Goal: Information Seeking & Learning: Learn about a topic

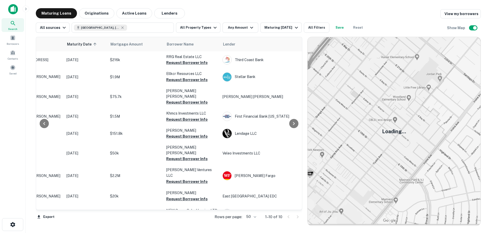
scroll to position [0, 61]
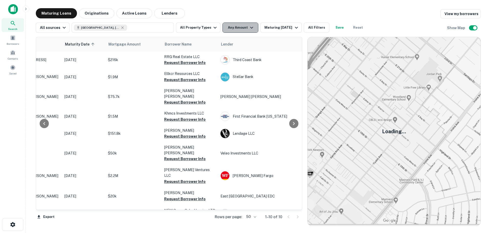
click at [240, 28] on button "Any Amount" at bounding box center [240, 27] width 36 height 10
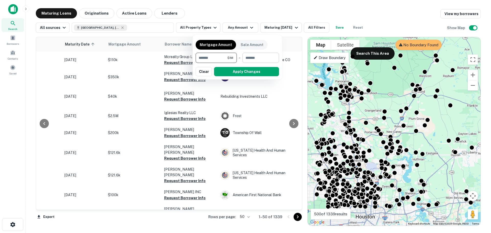
type input "*******"
click at [270, 54] on input "number" at bounding box center [258, 58] width 33 height 10
type input "*"
type input "********"
click at [247, 72] on button "Apply Changes" at bounding box center [246, 71] width 65 height 9
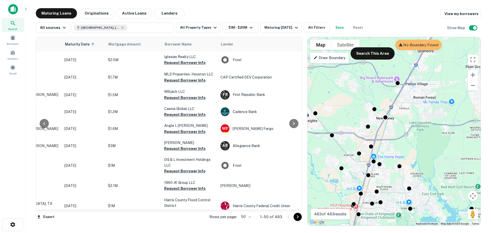
drag, startPoint x: 395, startPoint y: 120, endPoint x: 416, endPoint y: 117, distance: 20.6
click at [416, 117] on div "To activate drag with keyboard, press Alt + Enter. Once in keyboard drag state,…" at bounding box center [393, 131] width 173 height 188
click at [377, 49] on button "Search This Area" at bounding box center [372, 53] width 44 height 12
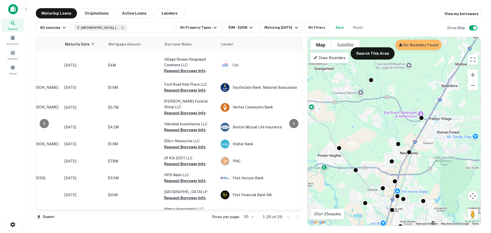
drag, startPoint x: 359, startPoint y: 95, endPoint x: 383, endPoint y: 130, distance: 42.7
click at [383, 130] on div "To activate drag with keyboard, press Alt + Enter. Once in keyboard drag state,…" at bounding box center [393, 131] width 173 height 188
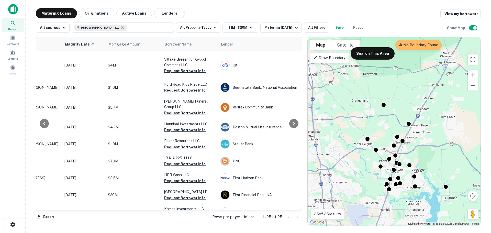
click at [339, 59] on p "Draw Boundary" at bounding box center [329, 58] width 32 height 6
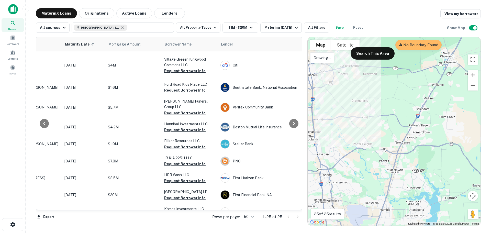
click at [324, 59] on p "Drawing..." at bounding box center [321, 58] width 17 height 6
click at [363, 54] on button "Search This Area" at bounding box center [372, 53] width 44 height 12
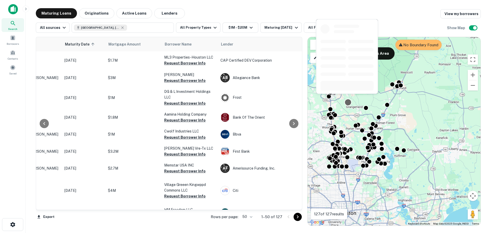
drag, startPoint x: 344, startPoint y: 78, endPoint x: 348, endPoint y: 99, distance: 21.6
click at [348, 99] on div "To activate drag with keyboard, press Alt + Enter. Once in keyboard drag state,…" at bounding box center [393, 131] width 173 height 188
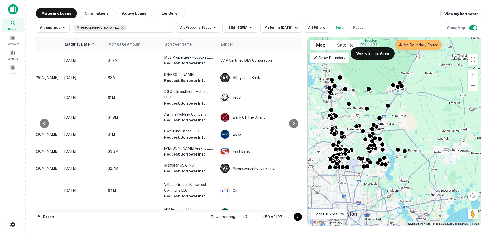
click at [334, 59] on p "Draw Boundary" at bounding box center [329, 58] width 32 height 6
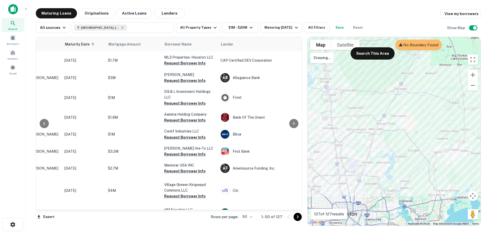
click at [334, 64] on div at bounding box center [393, 131] width 173 height 188
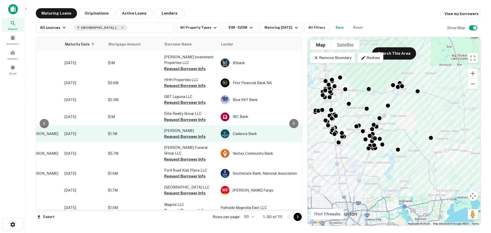
scroll to position [170, 61]
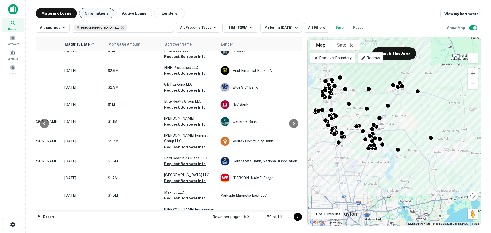
click at [97, 11] on button "Originations" at bounding box center [96, 13] width 35 height 10
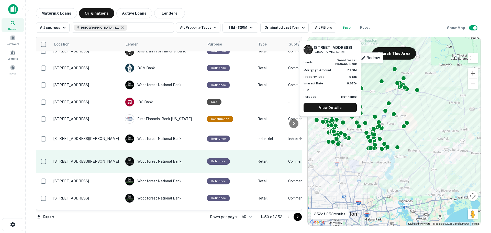
scroll to position [744, 0]
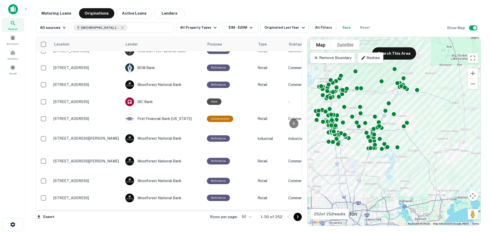
click at [297, 220] on button "Go to next page" at bounding box center [297, 217] width 8 height 8
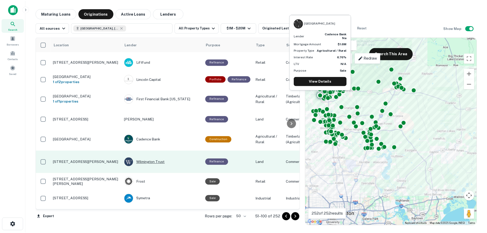
scroll to position [783, 0]
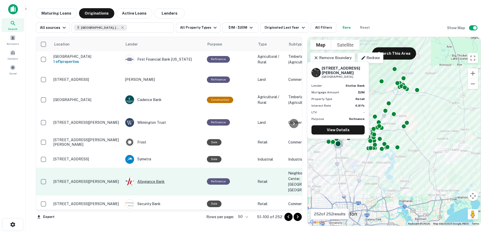
click at [164, 177] on div "Allegiance Bank" at bounding box center [163, 181] width 77 height 9
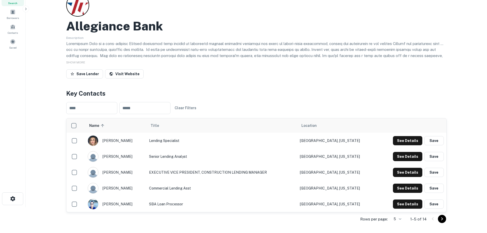
scroll to position [43, 0]
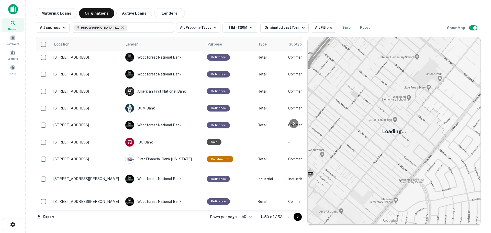
scroll to position [744, 0]
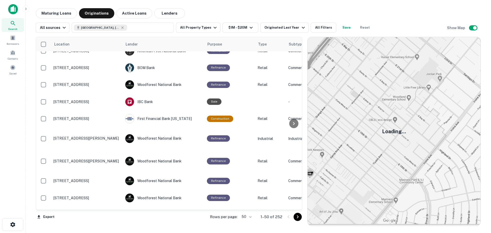
drag, startPoint x: 292, startPoint y: 215, endPoint x: 295, endPoint y: 216, distance: 3.1
click at [293, 215] on div at bounding box center [292, 217] width 17 height 8
click at [295, 215] on icon "Go to next page" at bounding box center [297, 217] width 6 height 6
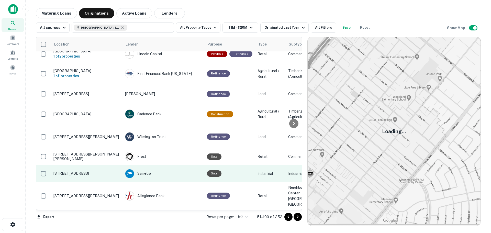
scroll to position [783, 0]
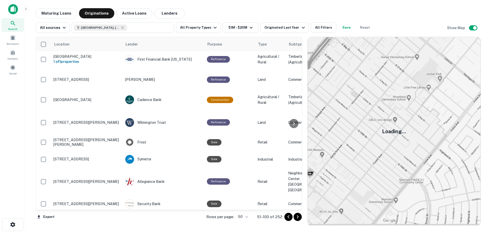
click at [297, 217] on icon "Go to next page" at bounding box center [297, 217] width 6 height 6
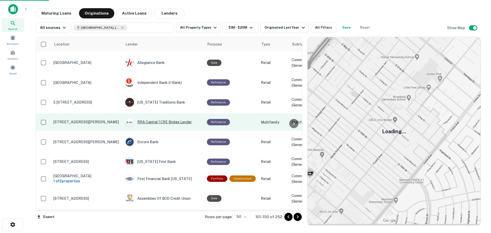
scroll to position [749, 0]
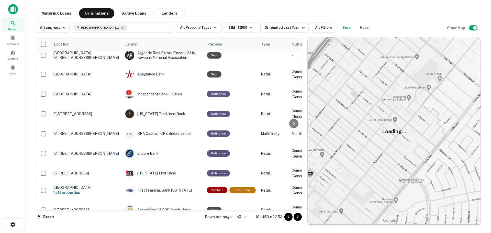
click at [296, 217] on icon "Go to next page" at bounding box center [297, 217] width 6 height 6
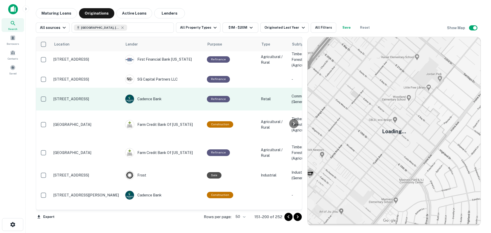
scroll to position [750, 0]
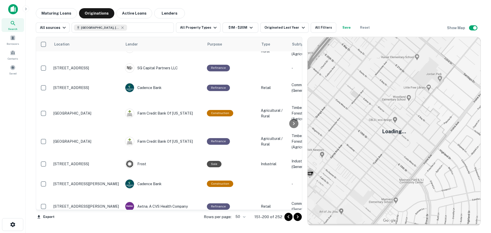
drag, startPoint x: 296, startPoint y: 216, endPoint x: 287, endPoint y: 216, distance: 9.5
click at [296, 216] on icon "Go to next page" at bounding box center [297, 217] width 6 height 6
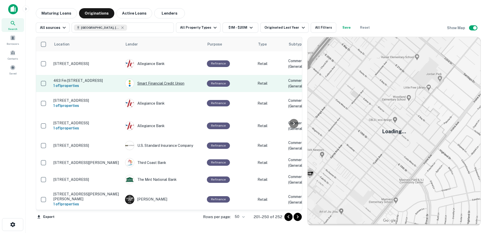
scroll to position [799, 0]
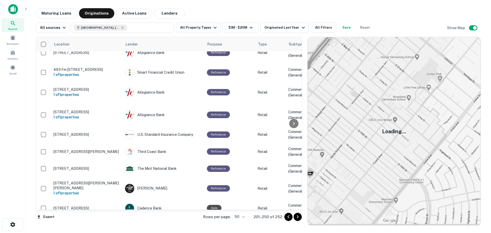
click at [297, 218] on icon "Go to next page" at bounding box center [297, 217] width 6 height 6
